Goal: Information Seeking & Learning: Learn about a topic

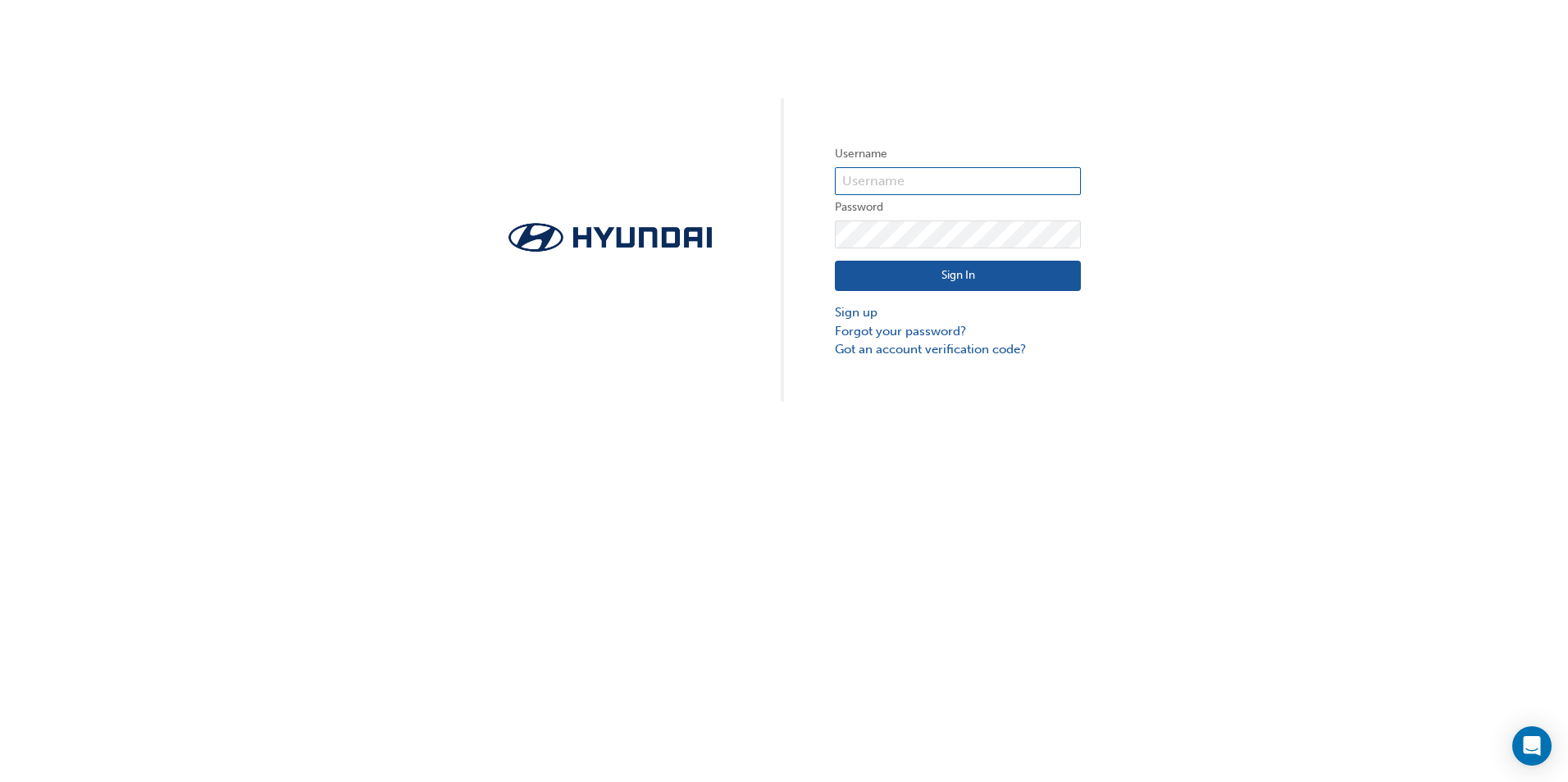
type input "[PERSON_NAME][EMAIL_ADDRESS][PERSON_NAME][DOMAIN_NAME]"
click at [966, 282] on button "Sign In" at bounding box center [957, 276] width 246 height 31
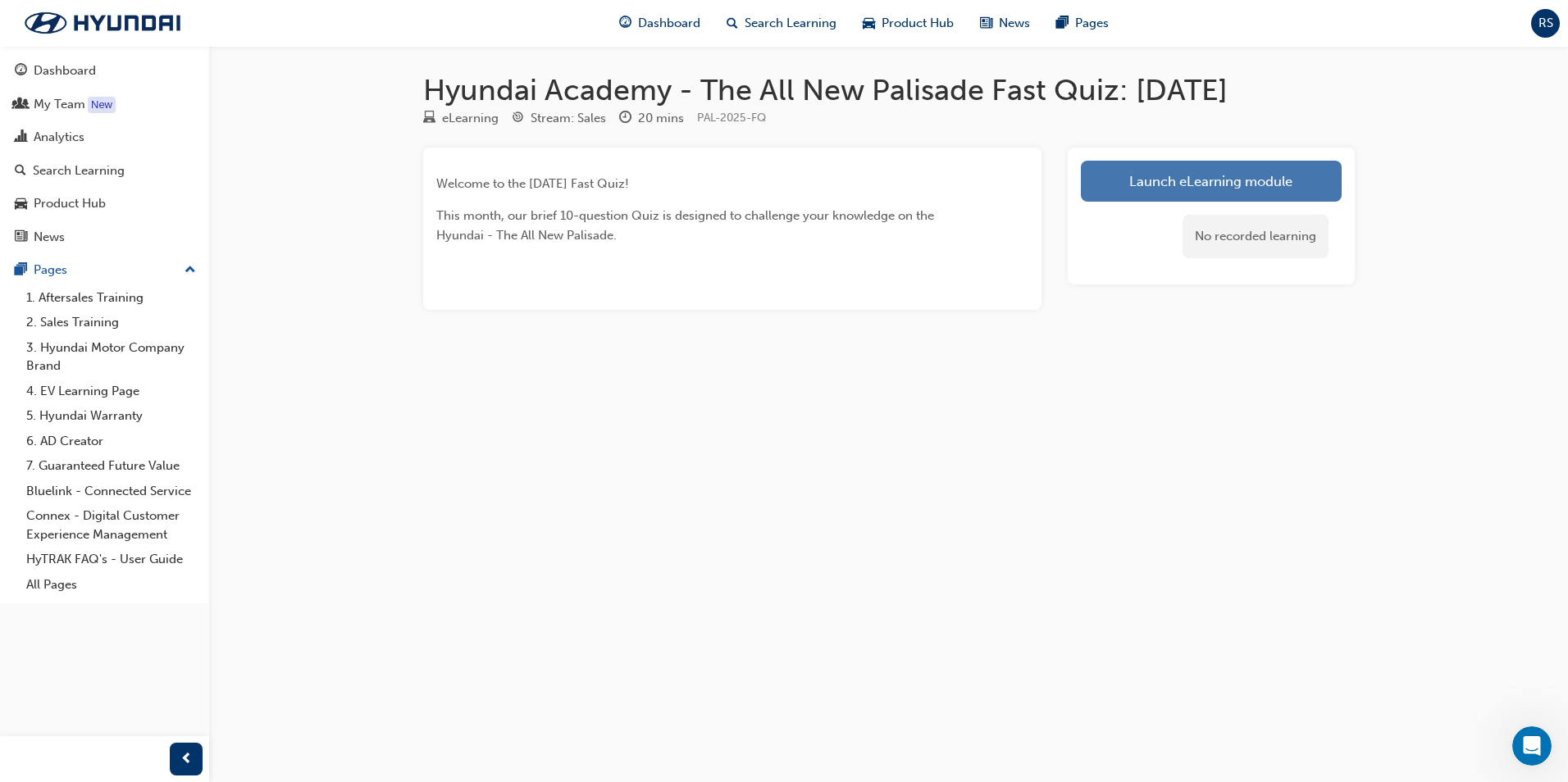
click at [1191, 169] on link "Launch eLearning module" at bounding box center [1211, 181] width 261 height 41
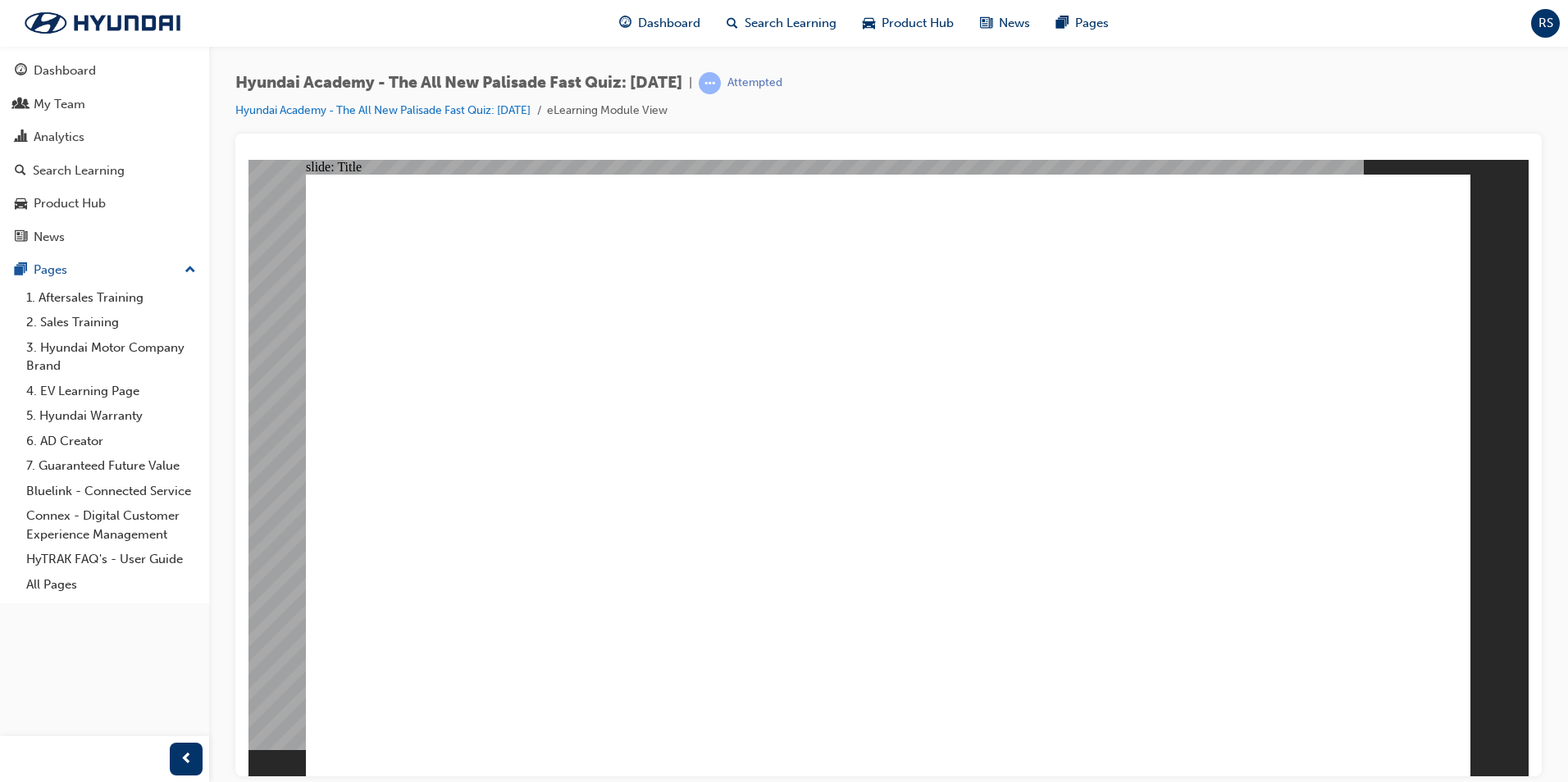
drag, startPoint x: 1074, startPoint y: 728, endPoint x: 1089, endPoint y: 736, distance: 17.0
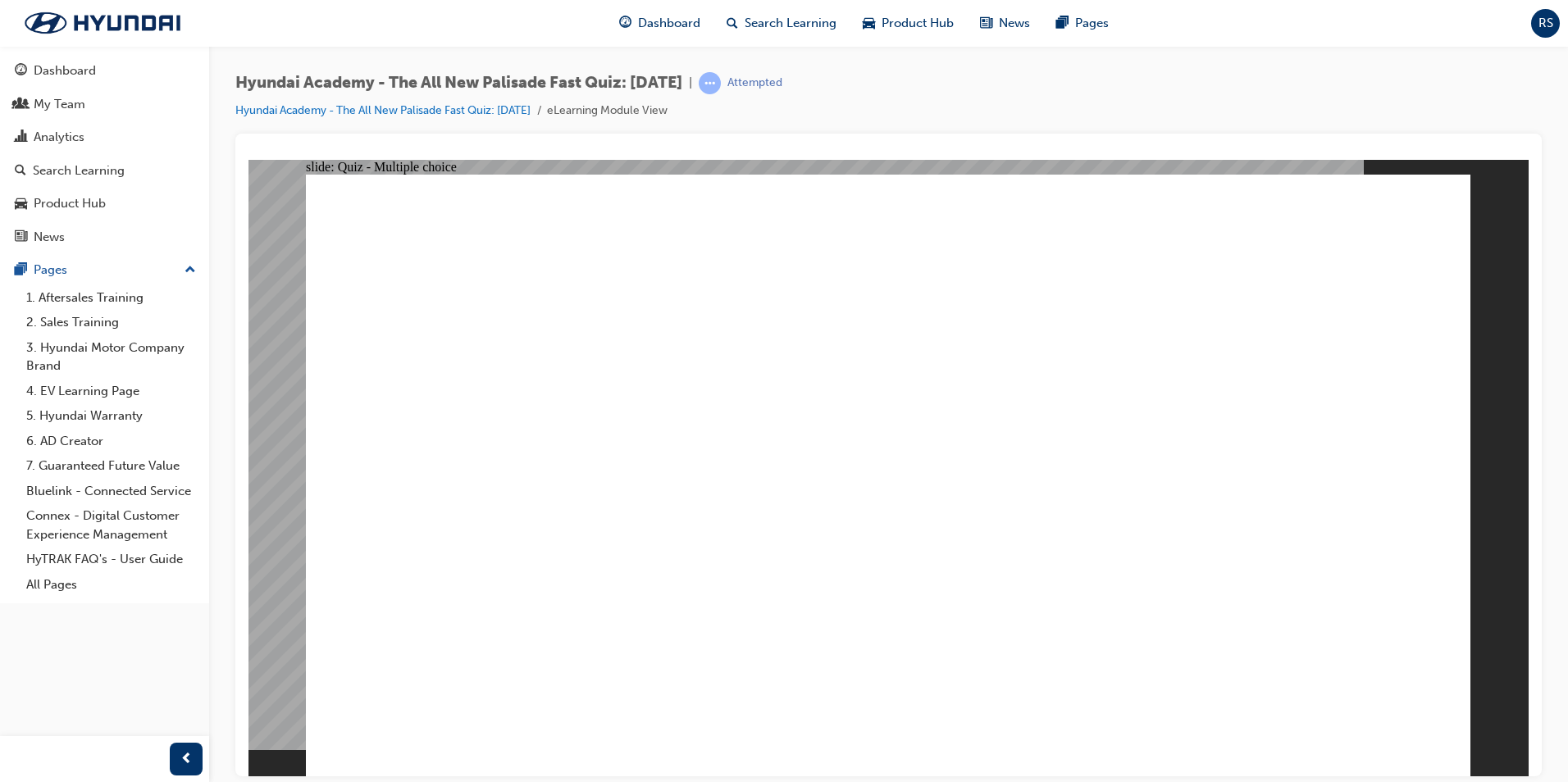
radio input "true"
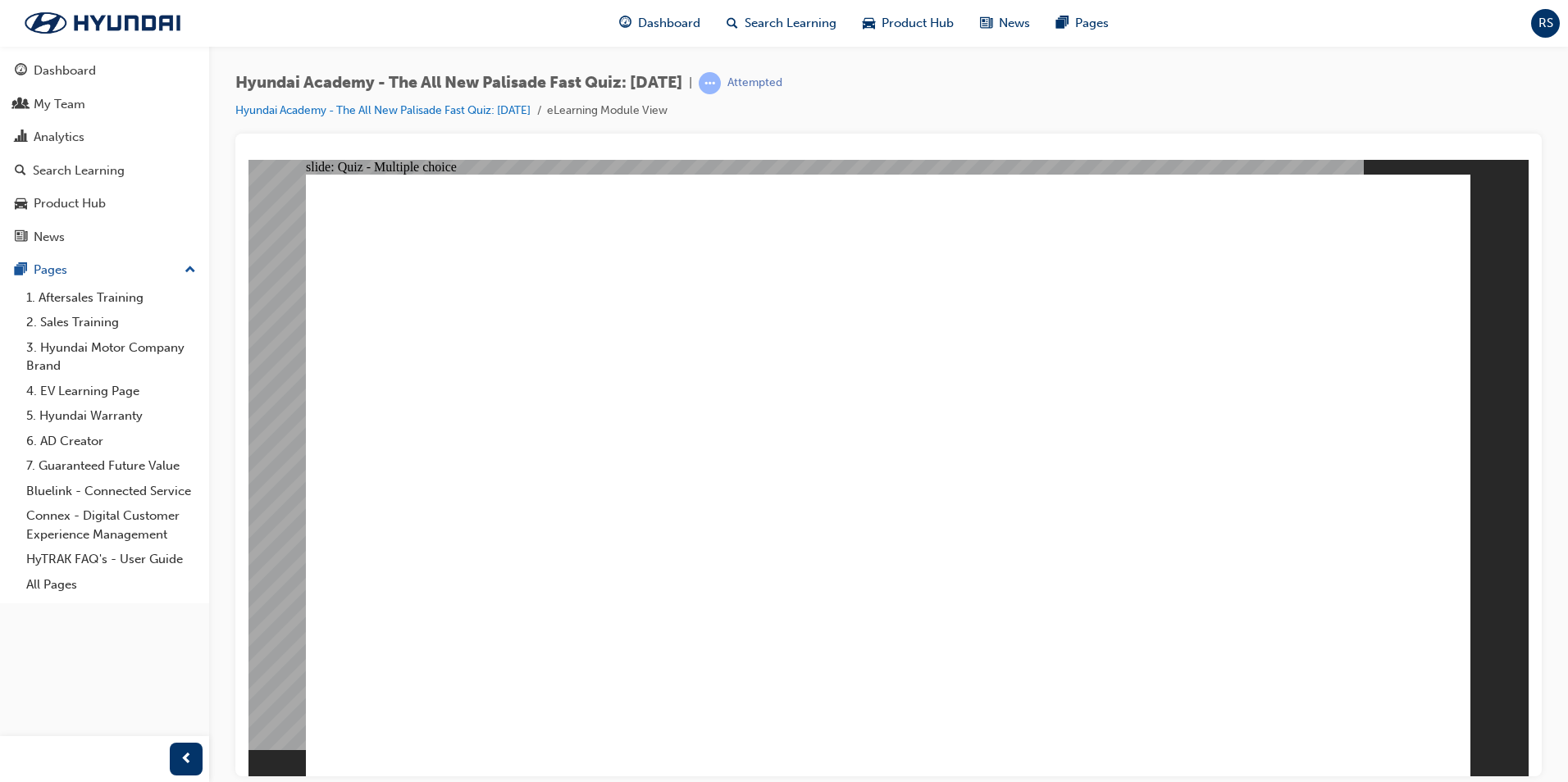
radio input "true"
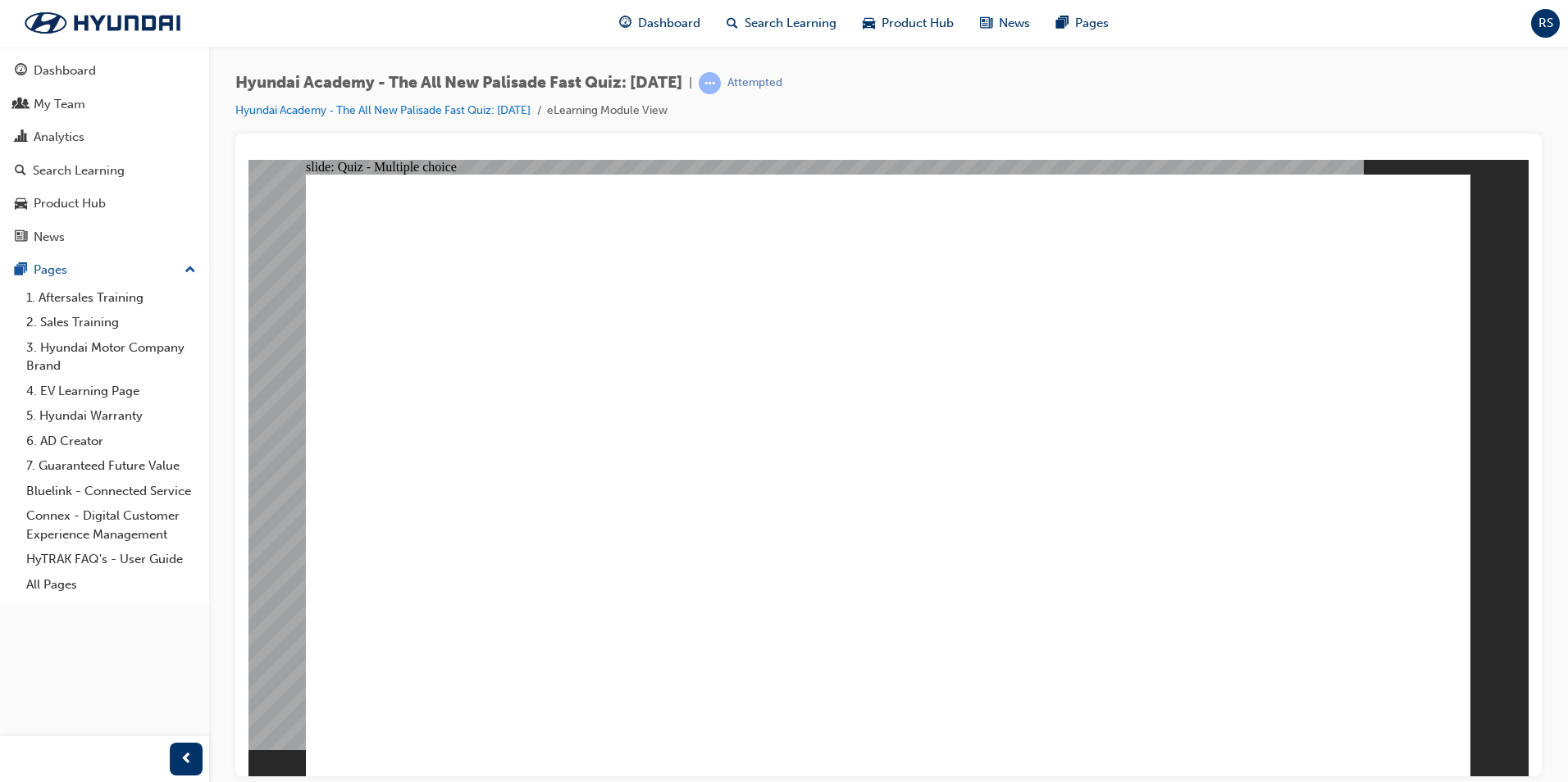
radio input "true"
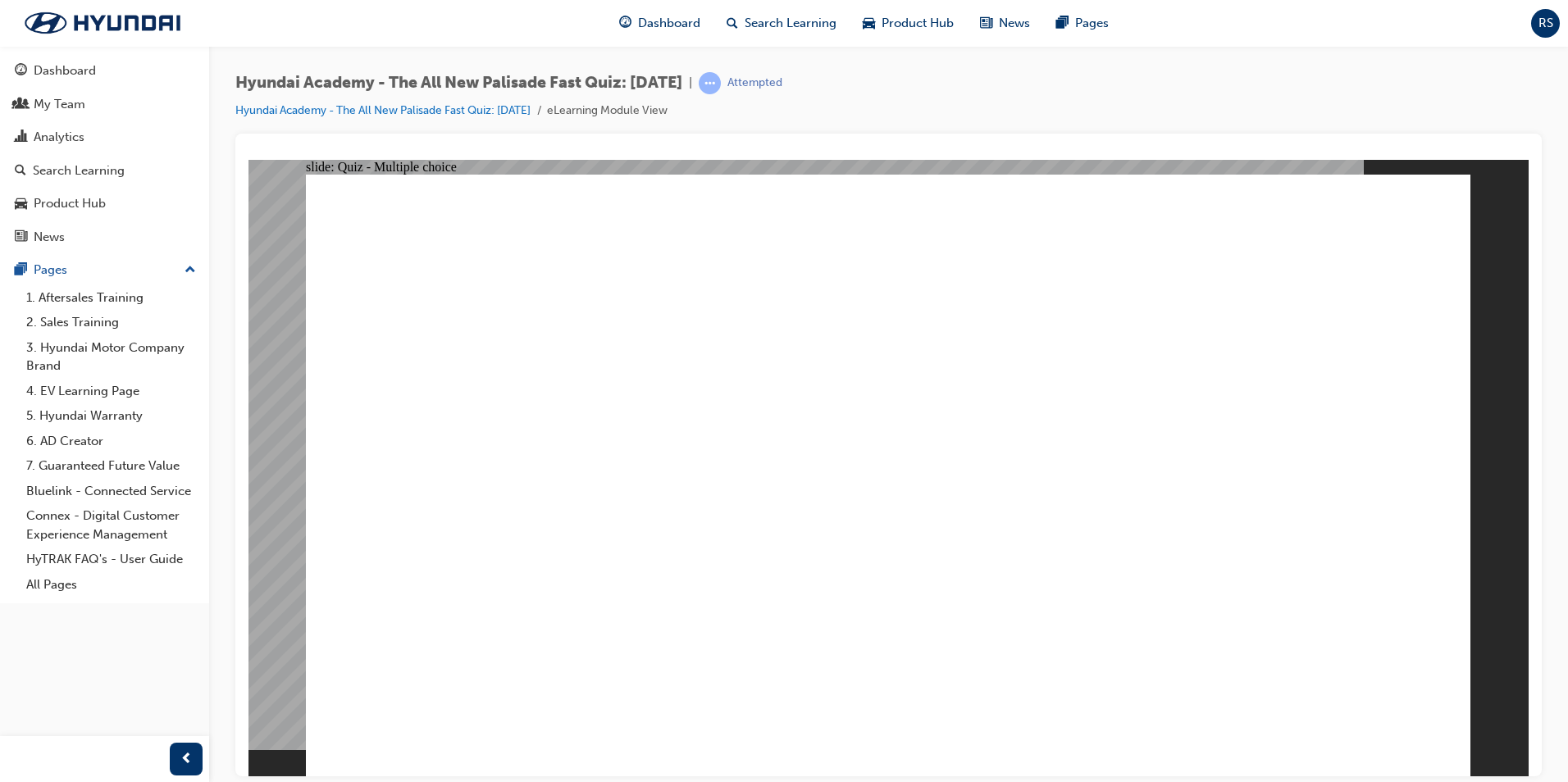
checkbox input "true"
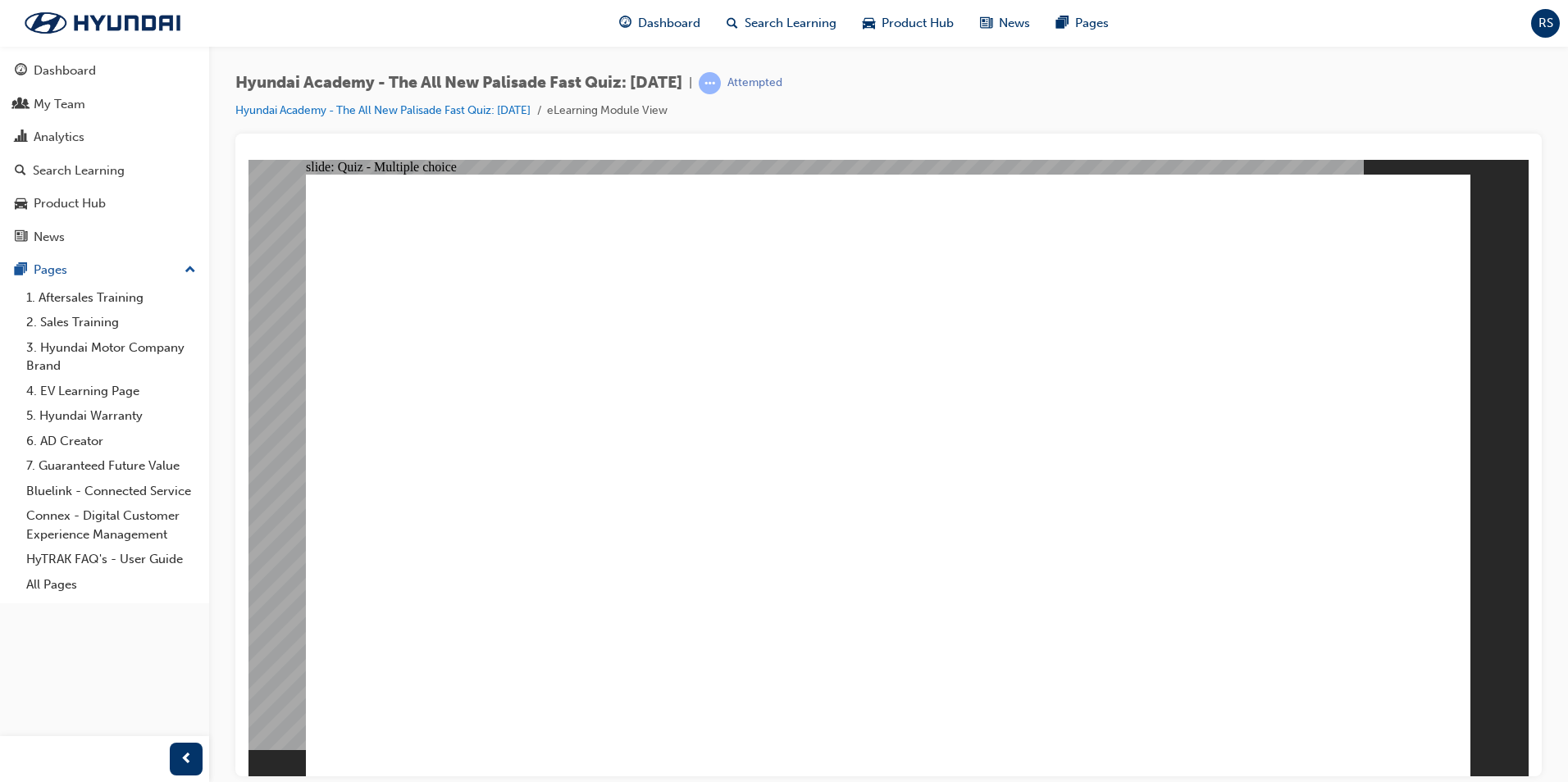
checkbox input "true"
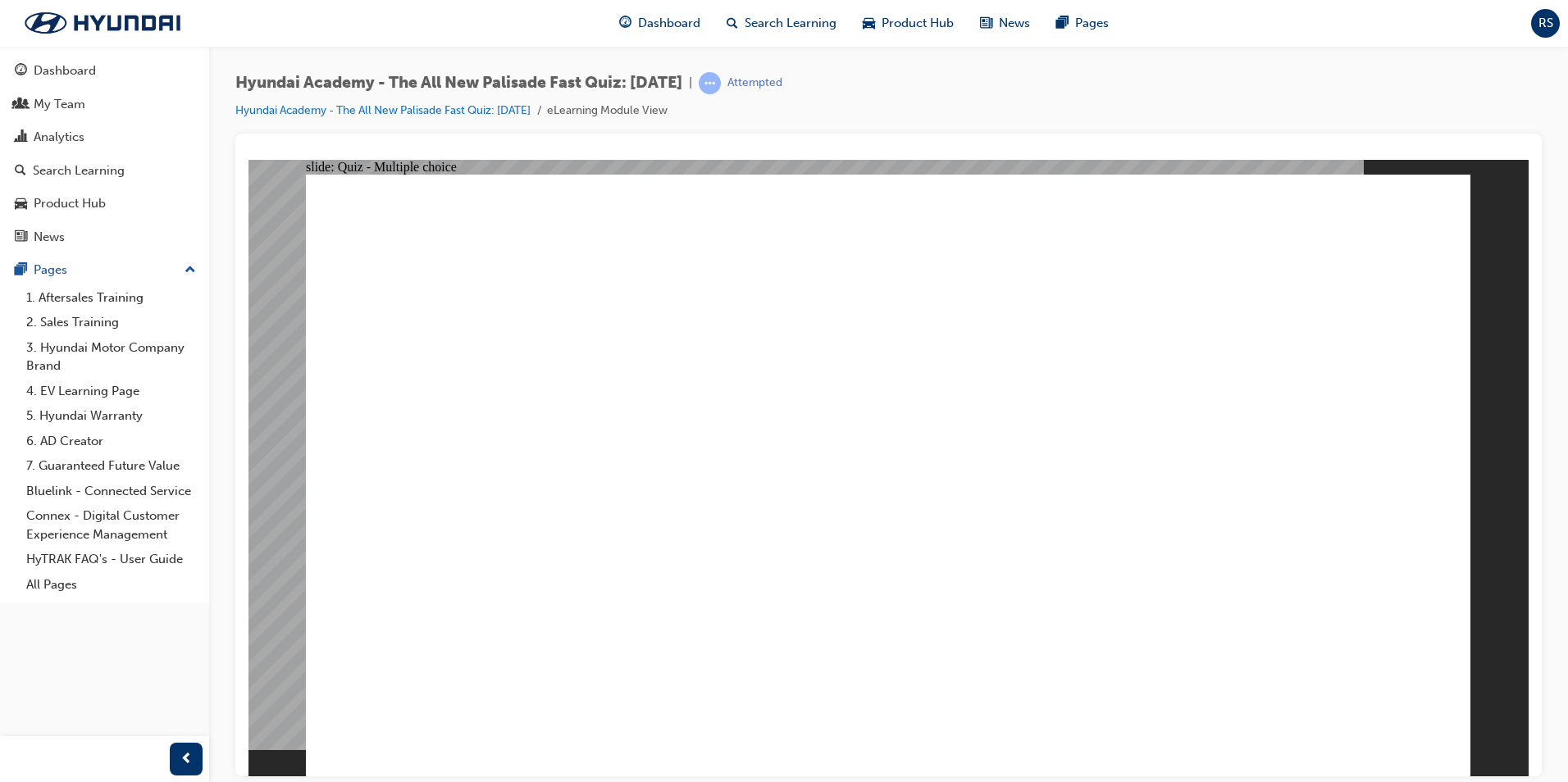
radio input "true"
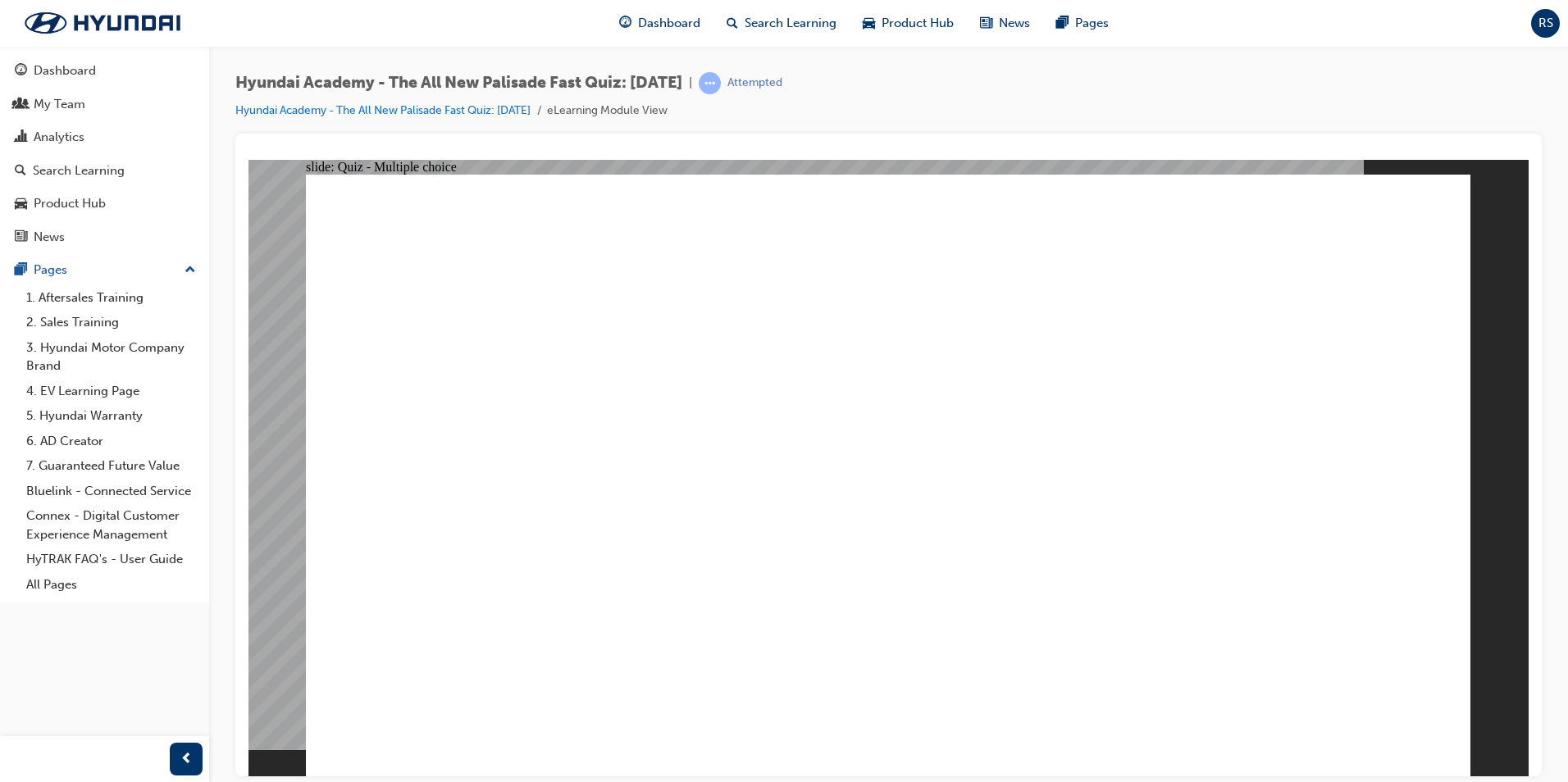
radio input "true"
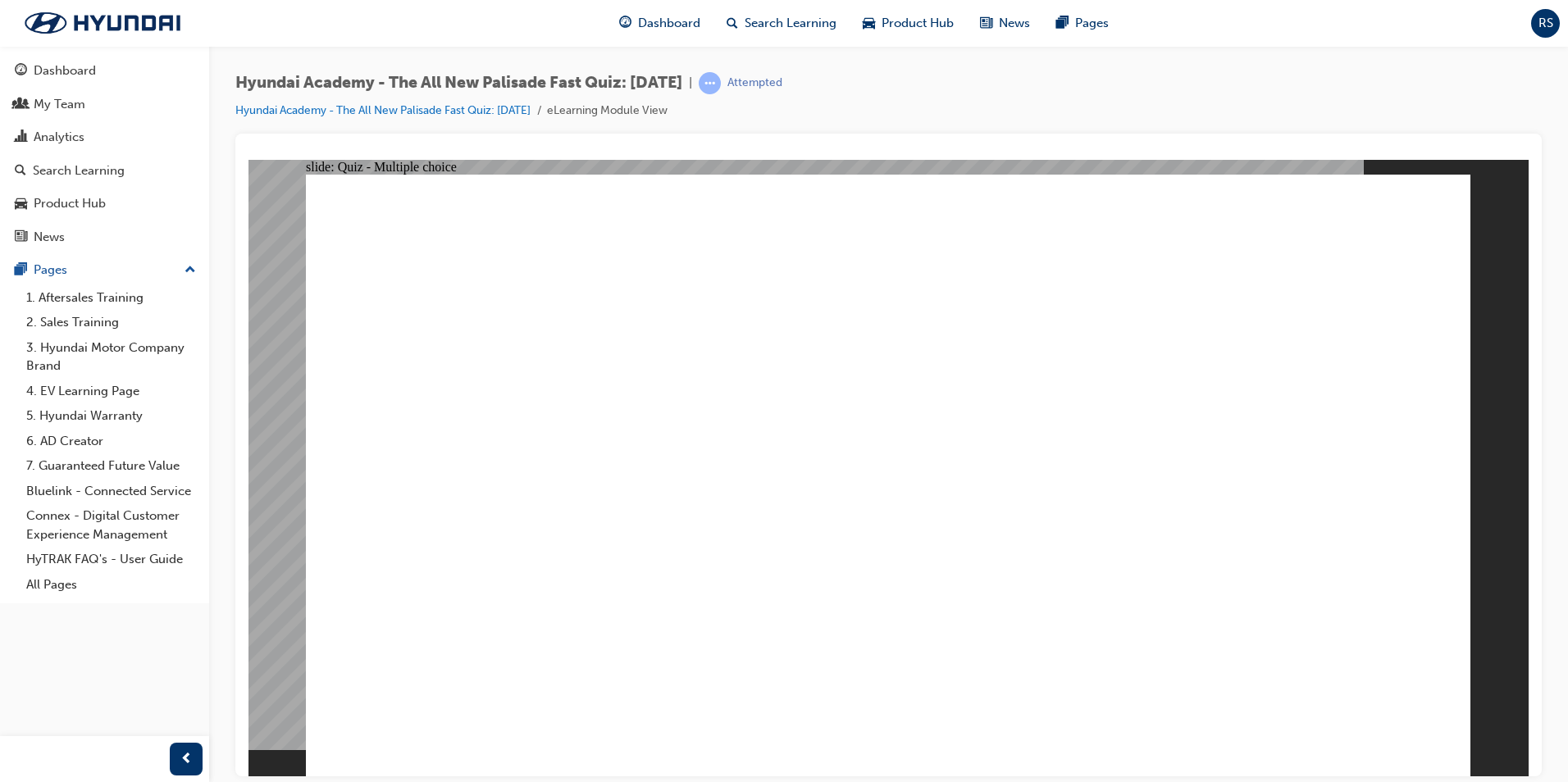
checkbox input "true"
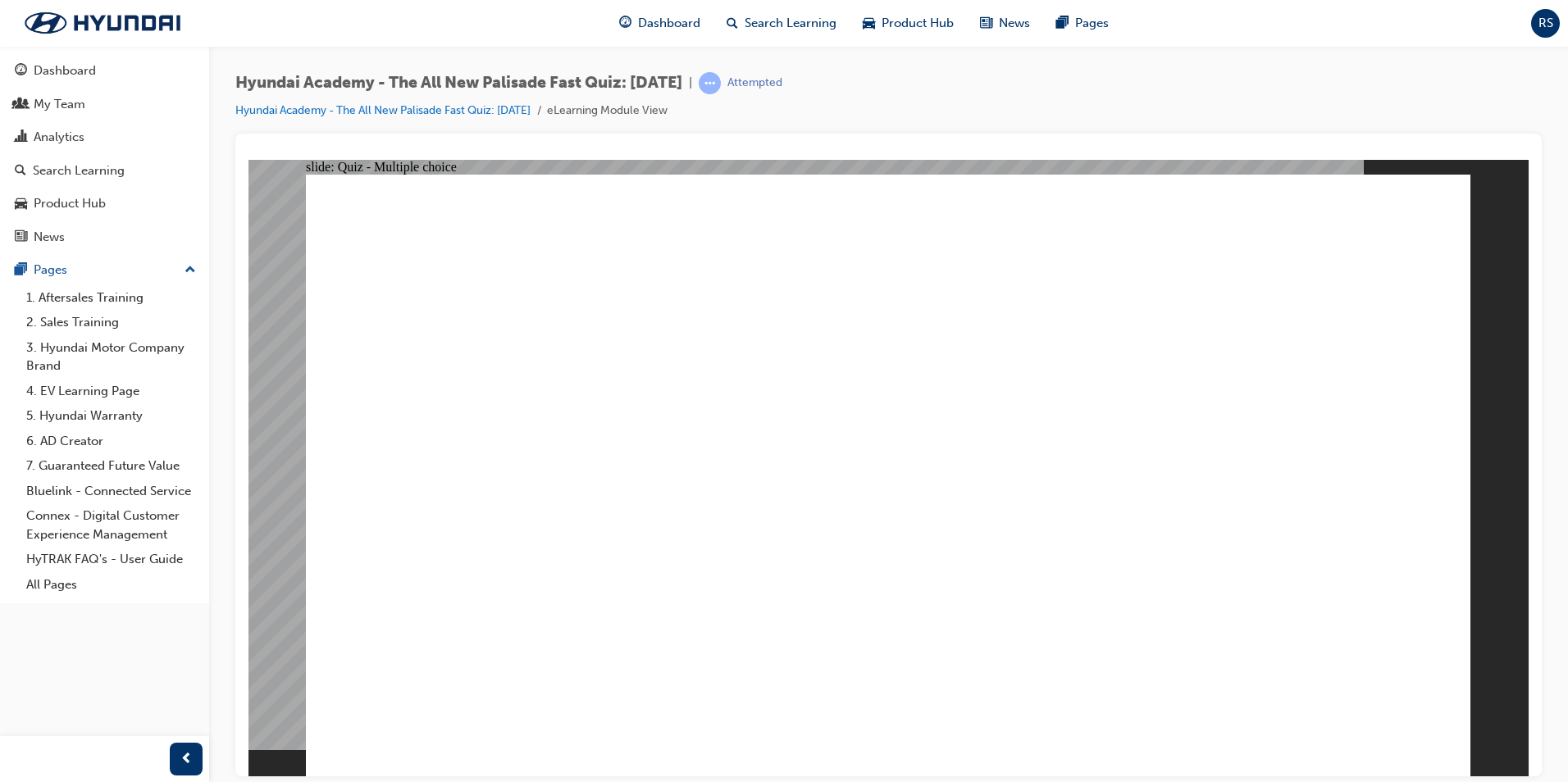
checkbox input "true"
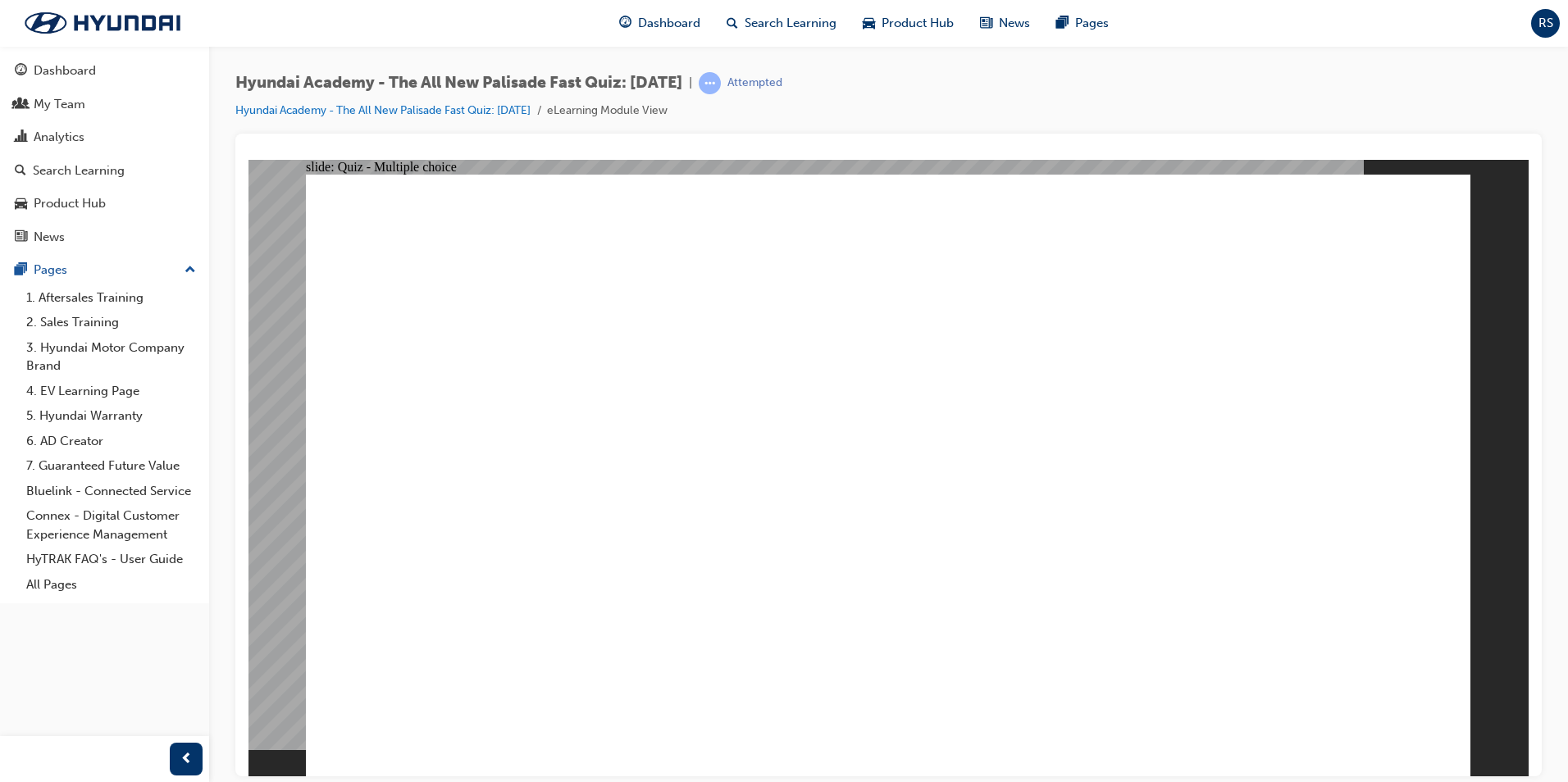
checkbox input "true"
radio input "true"
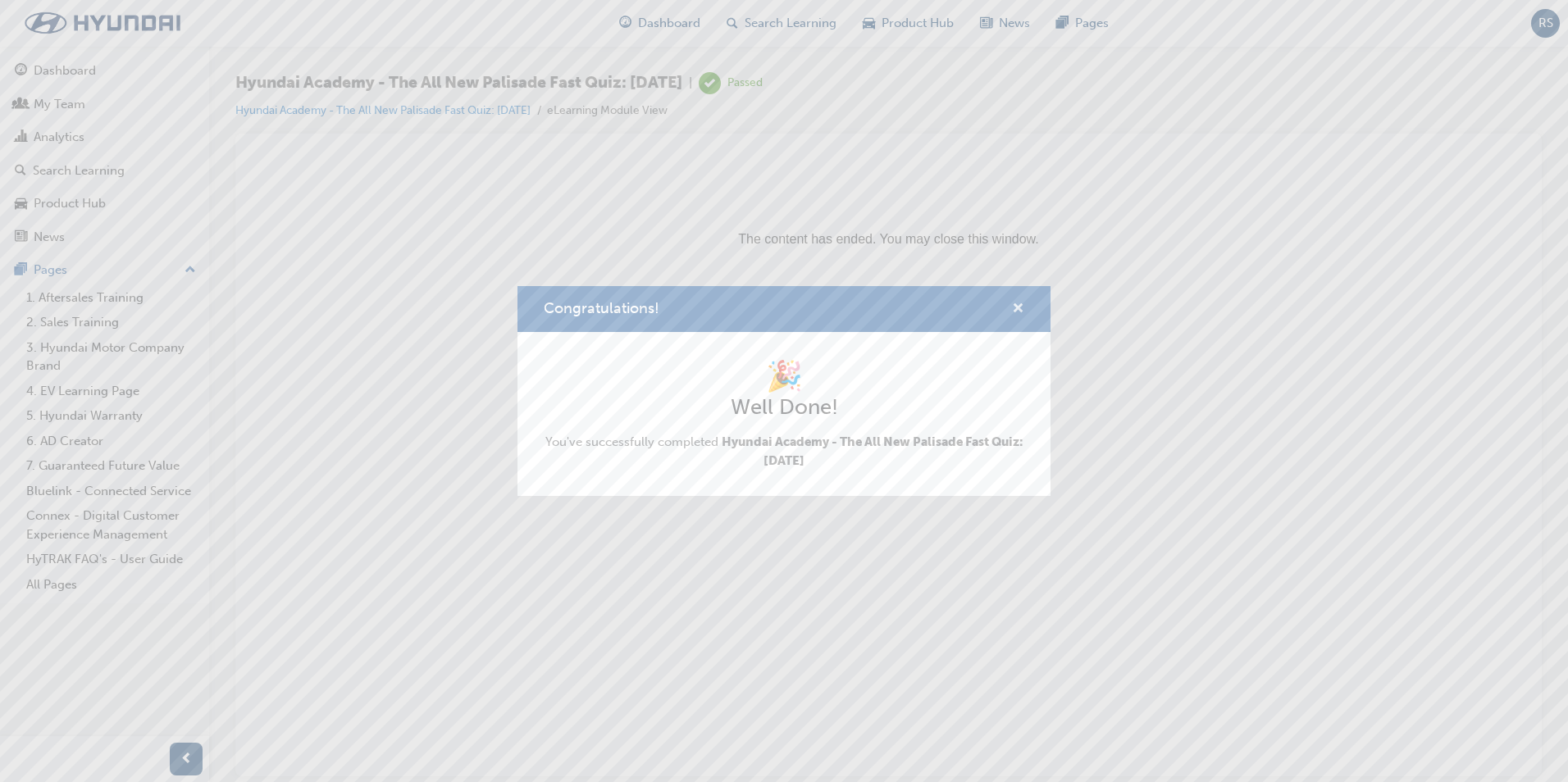
click at [1021, 307] on span "cross-icon" at bounding box center [1018, 310] width 13 height 15
